Goal: Task Accomplishment & Management: Manage account settings

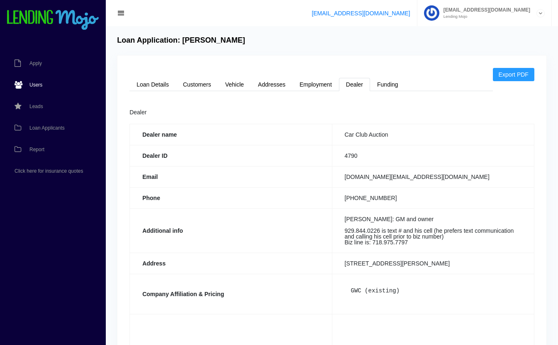
click at [34, 81] on link "Users" at bounding box center [48, 85] width 97 height 22
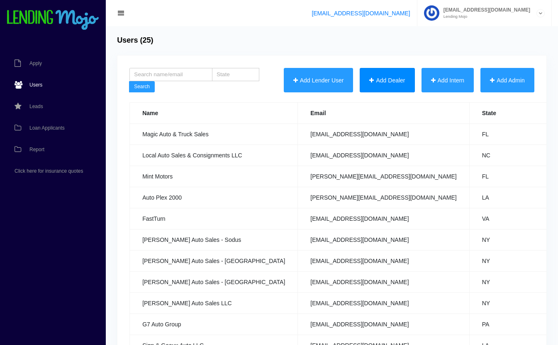
click at [389, 77] on button "Add Dealer" at bounding box center [386, 80] width 55 height 25
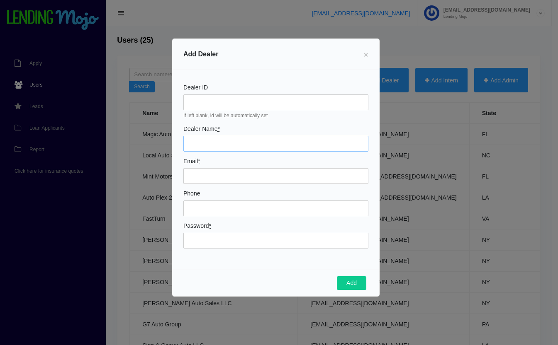
click at [210, 144] on input "Dealer Name *" at bounding box center [275, 144] width 185 height 16
type input "Xclusive Automotive Inc."
type input "[EMAIL_ADDRESS][DOMAIN_NAME]"
type input "5164484298"
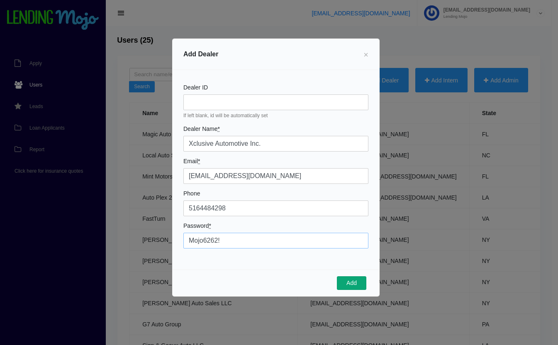
type input "Mojo6262!"
click at [347, 282] on button "Add" at bounding box center [351, 284] width 29 height 14
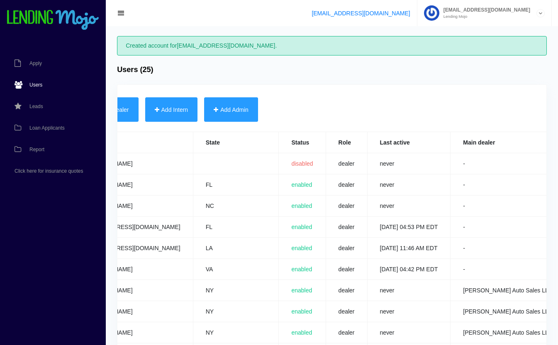
scroll to position [0, 277]
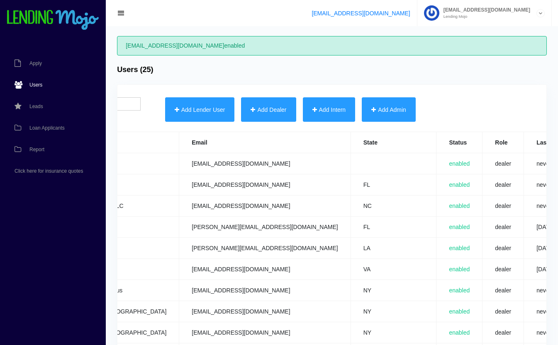
scroll to position [0, 325]
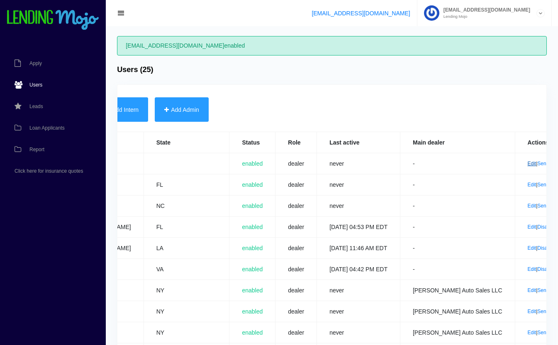
click at [527, 165] on link "Edit" at bounding box center [531, 164] width 9 height 6
